Goal: Information Seeking & Learning: Learn about a topic

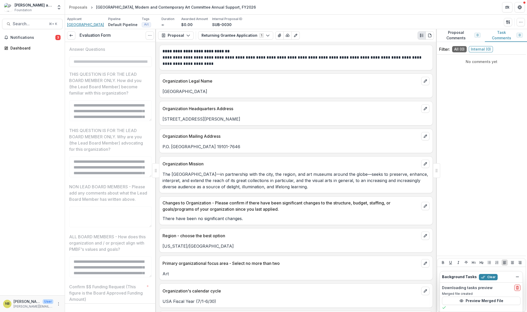
click at [81, 24] on span "[GEOGRAPHIC_DATA]" at bounding box center [85, 24] width 37 height 5
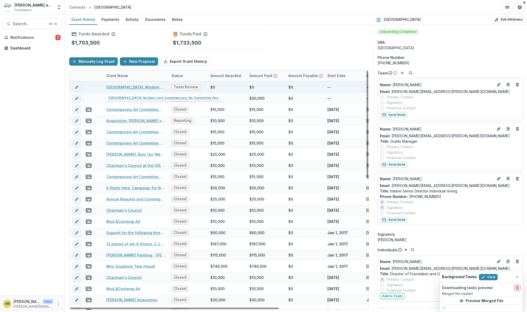
click at [124, 87] on link "[GEOGRAPHIC_DATA], Modern and Contemporary Art Committee Annual Support, FY2026" at bounding box center [135, 86] width 59 height 5
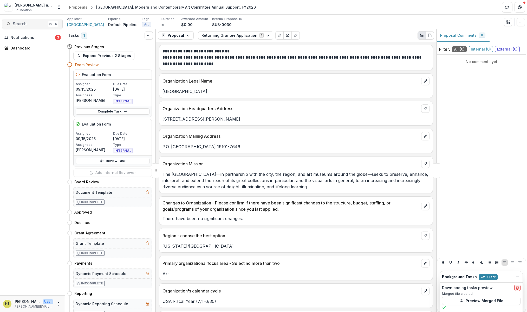
click at [21, 23] on span "Search..." at bounding box center [29, 23] width 33 height 5
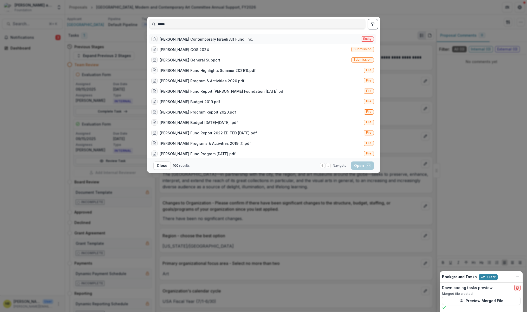
type input "*****"
click at [171, 38] on div "[PERSON_NAME] Contemporary Israeli Art Fund, Inc." at bounding box center [206, 38] width 93 height 5
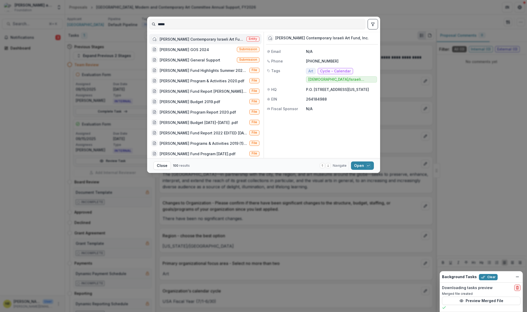
click at [171, 38] on div "[PERSON_NAME] Contemporary Israeli Art Fund, Inc." at bounding box center [202, 38] width 85 height 5
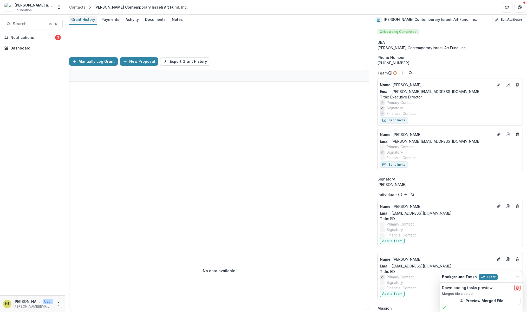
click at [81, 20] on div "Grant History" at bounding box center [83, 20] width 28 height 8
click at [83, 20] on div "Grant History" at bounding box center [83, 20] width 28 height 8
